Goal: Find specific page/section: Find specific page/section

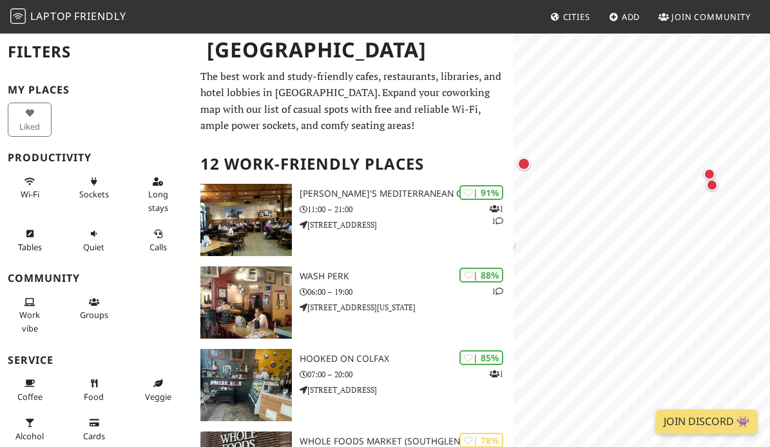
click at [152, 93] on h3 "My Places" at bounding box center [96, 90] width 177 height 12
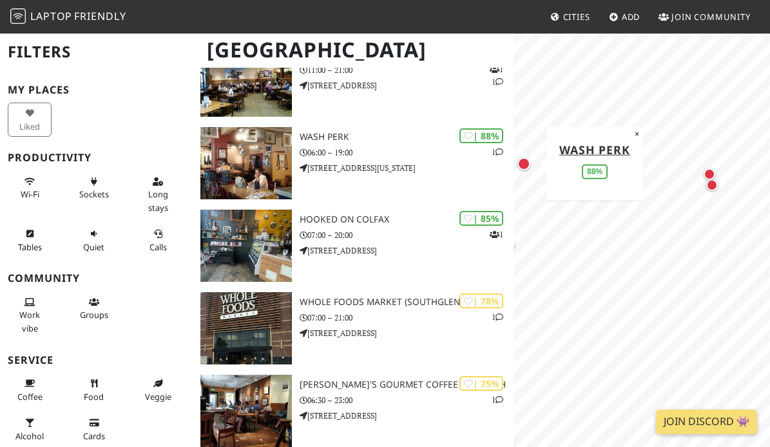
scroll to position [142, 0]
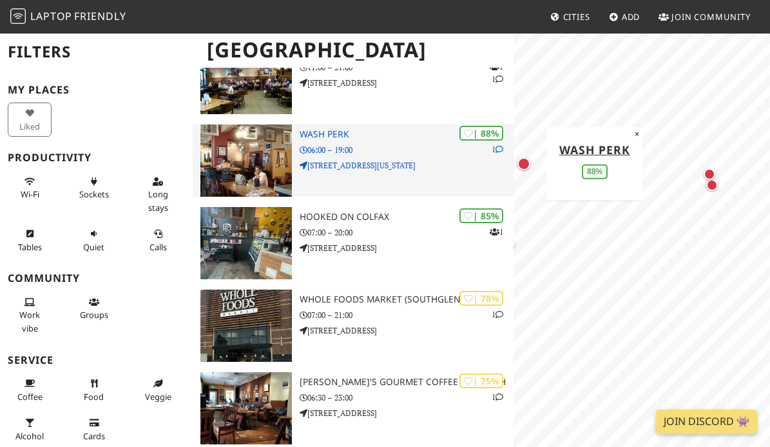
click at [260, 139] on img at bounding box center [247, 160] width 92 height 72
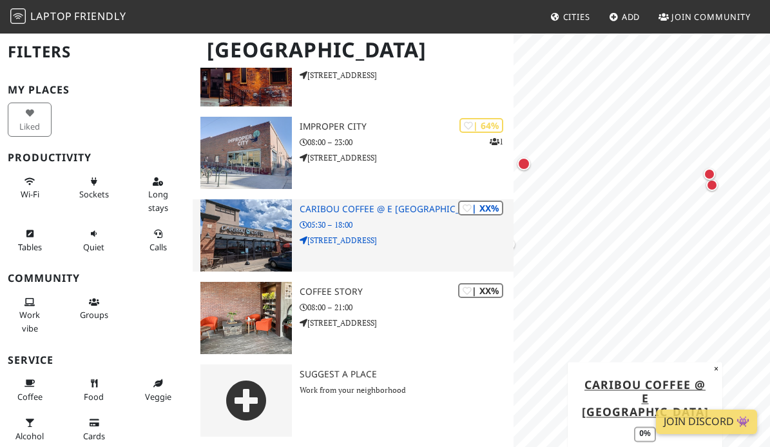
scroll to position [0, 0]
